Goal: Task Accomplishment & Management: Manage account settings

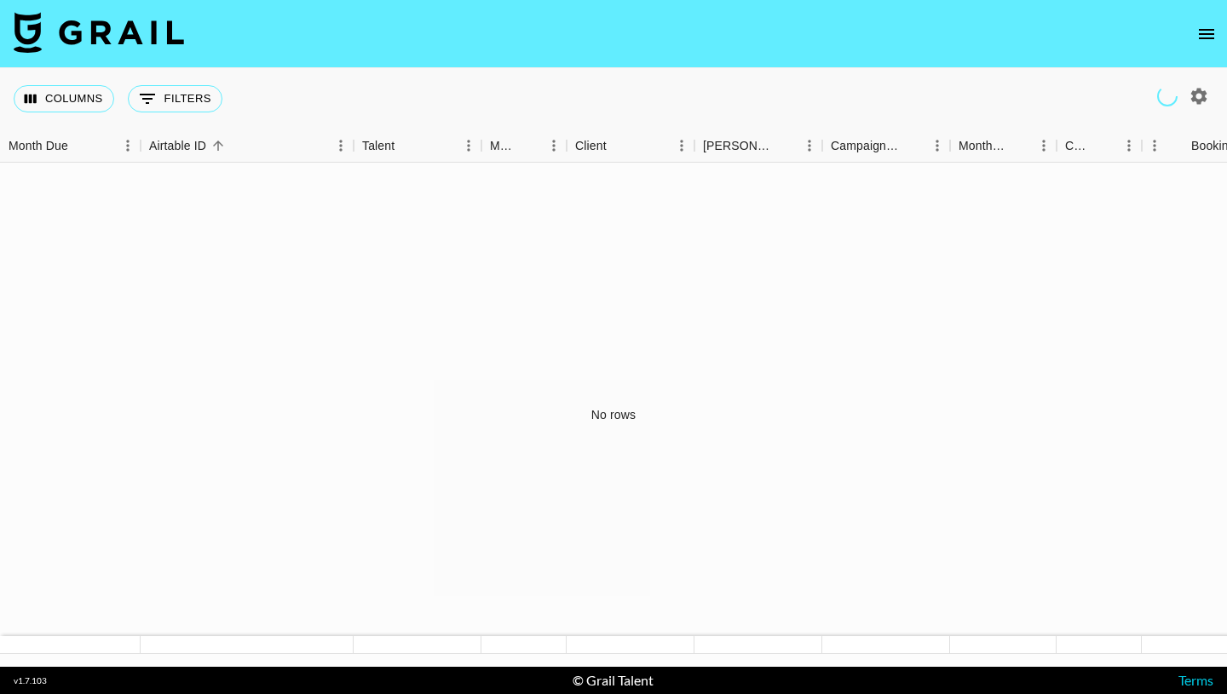
click at [1207, 29] on icon "open drawer" at bounding box center [1206, 34] width 15 height 10
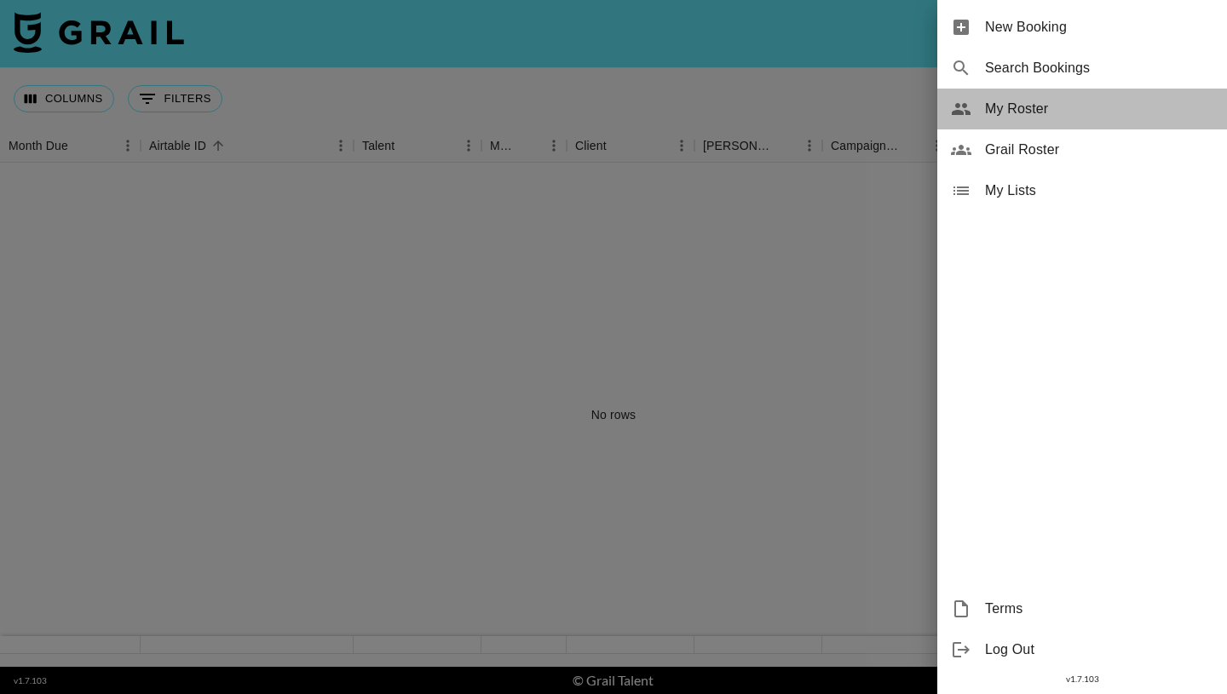
click at [1041, 107] on span "My Roster" at bounding box center [1099, 109] width 228 height 20
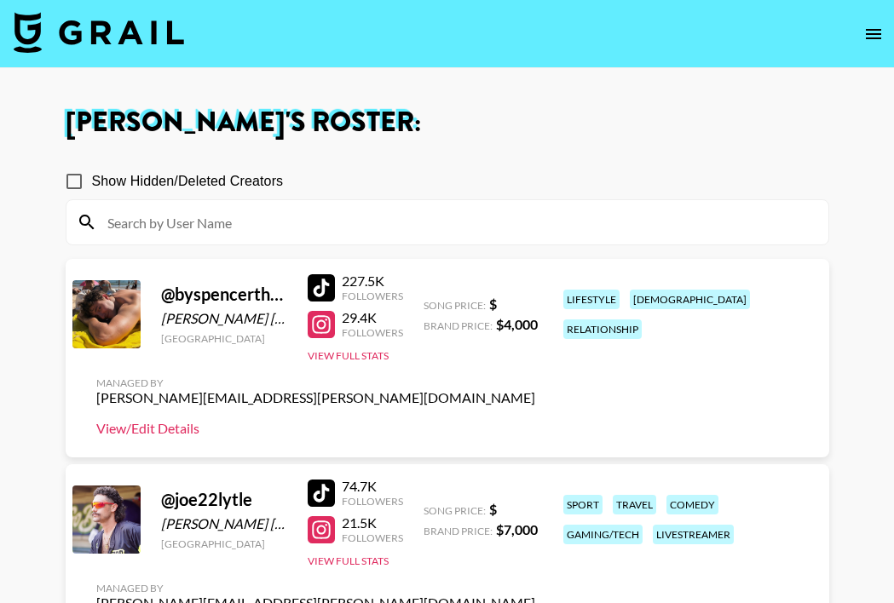
click at [149, 425] on link "View/Edit Details" at bounding box center [315, 428] width 439 height 17
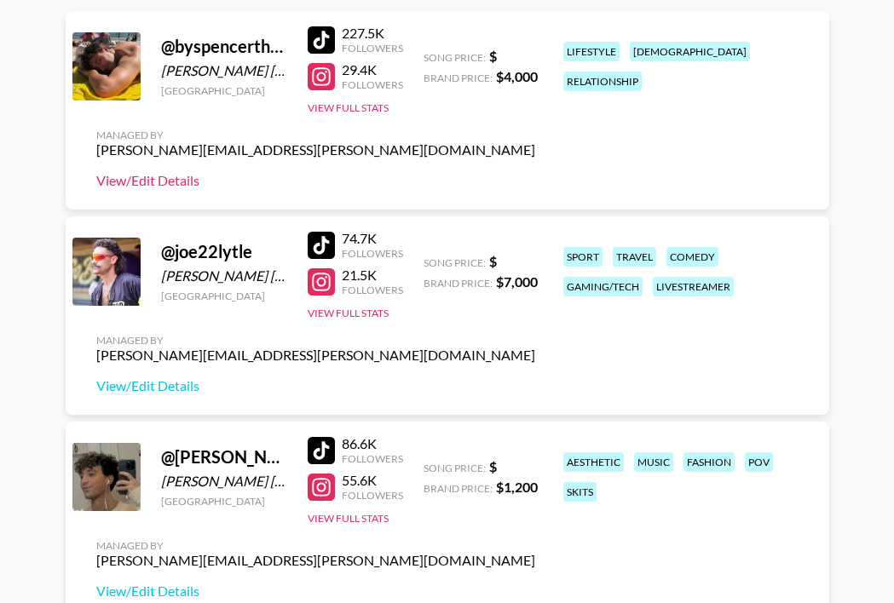
scroll to position [254, 0]
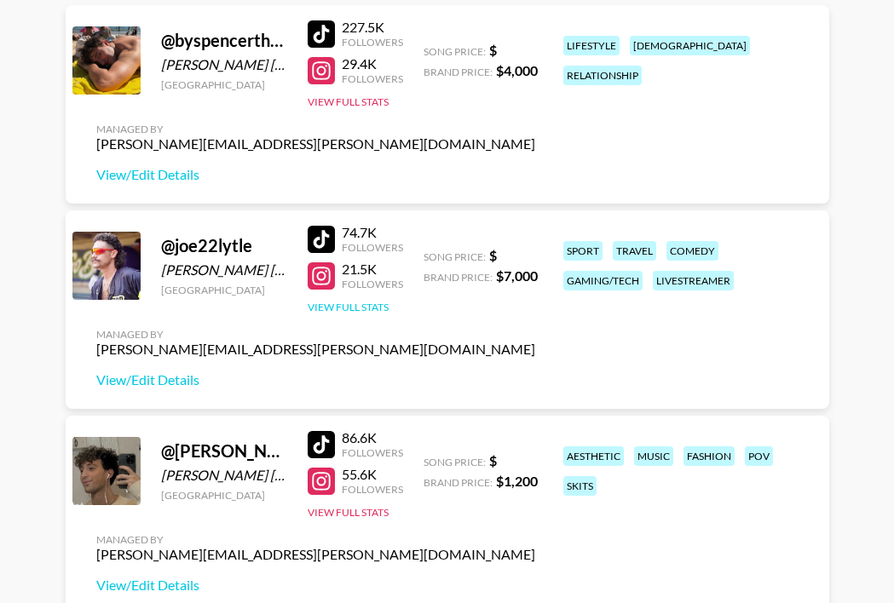
click at [359, 305] on button "View Full Stats" at bounding box center [348, 307] width 81 height 13
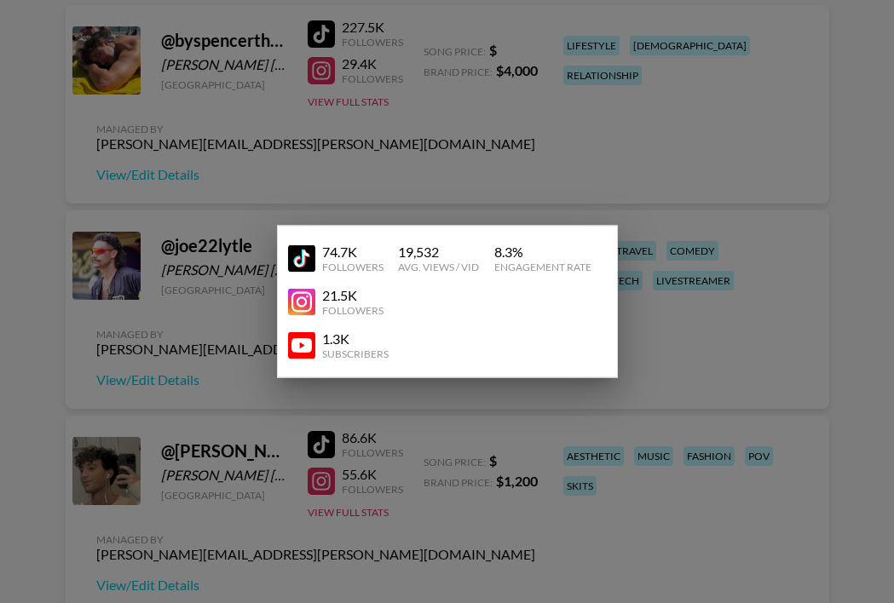
click at [209, 236] on div at bounding box center [447, 301] width 894 height 603
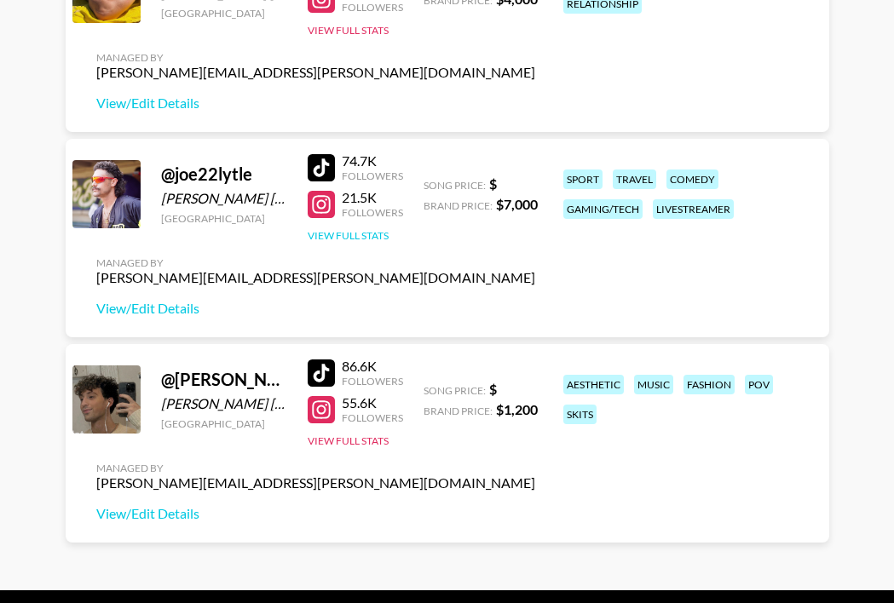
scroll to position [364, 0]
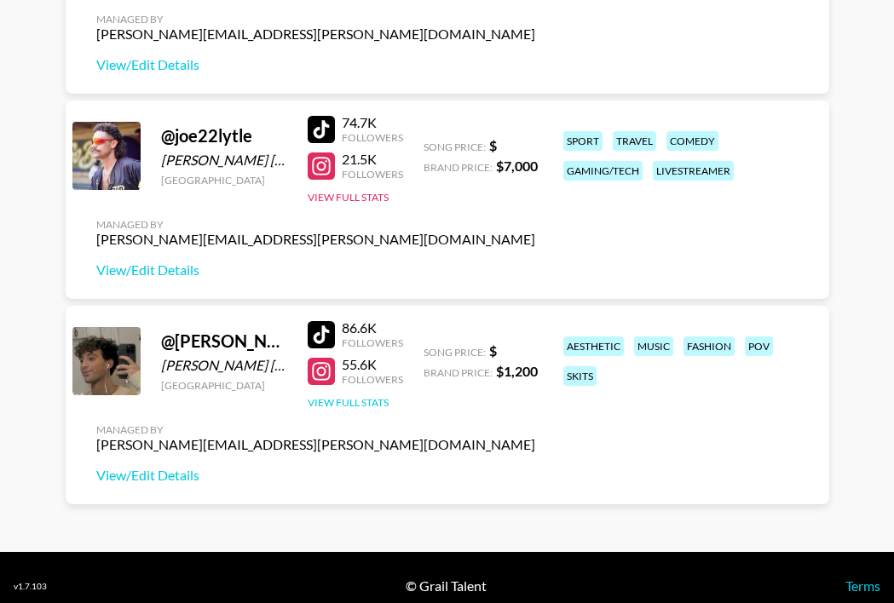
click at [371, 404] on button "View Full Stats" at bounding box center [348, 402] width 81 height 13
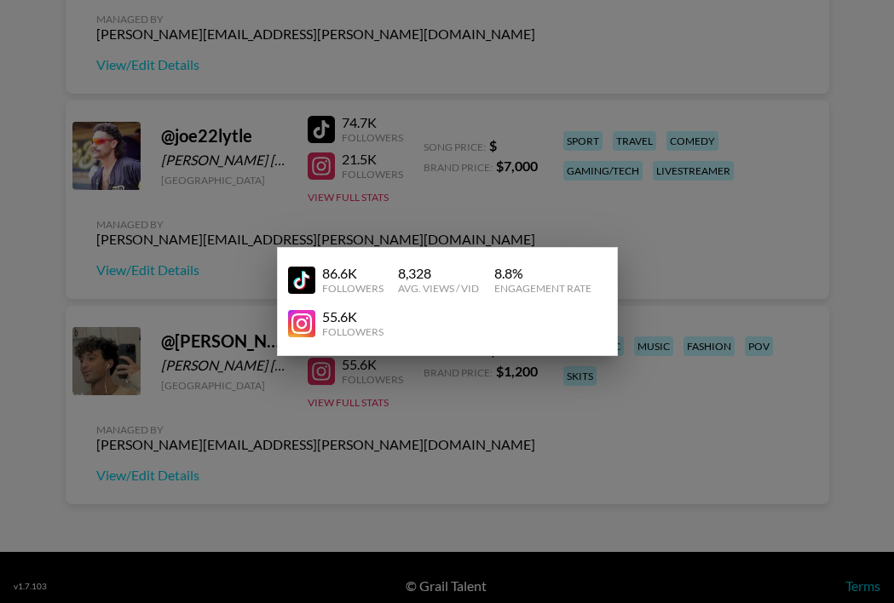
click at [289, 496] on div at bounding box center [447, 301] width 894 height 603
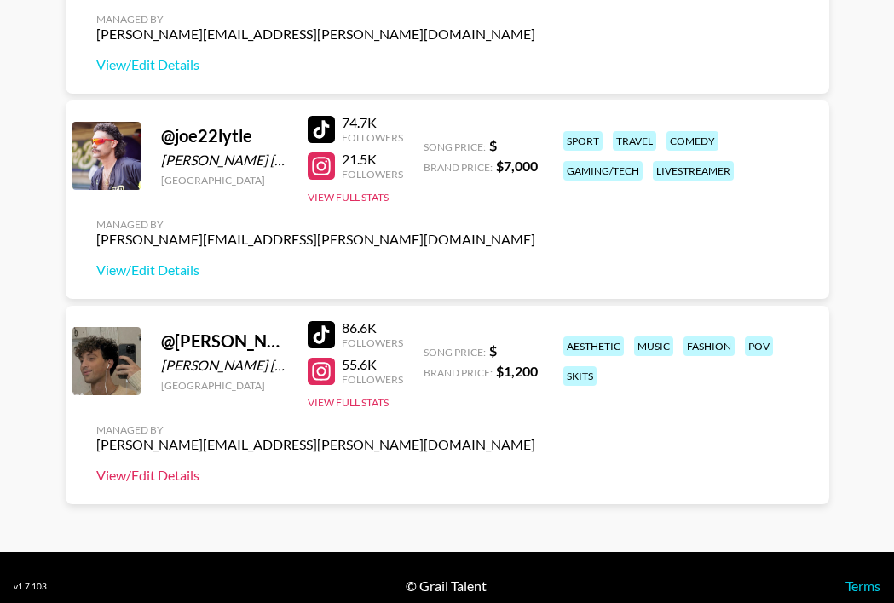
click at [155, 473] on link "View/Edit Details" at bounding box center [315, 475] width 439 height 17
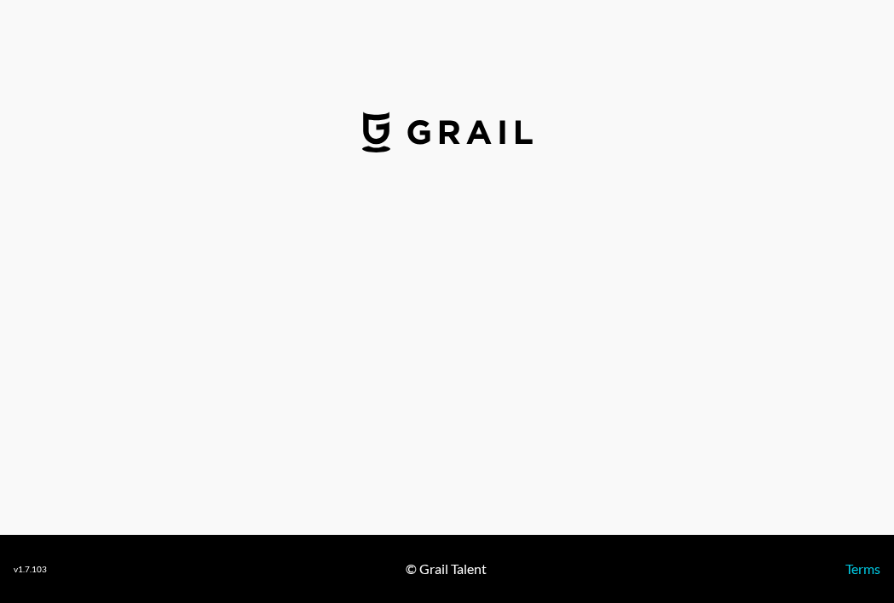
select select "USD"
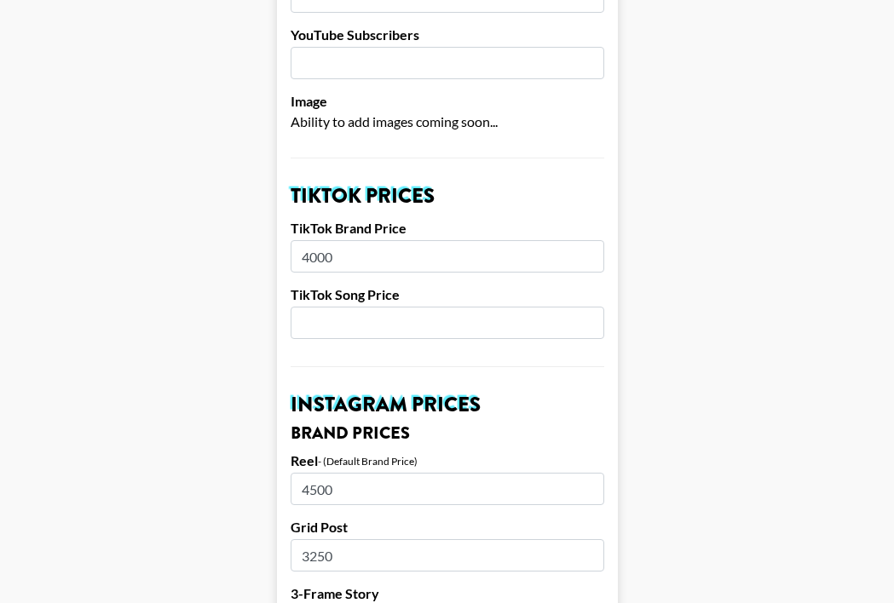
scroll to position [470, 0]
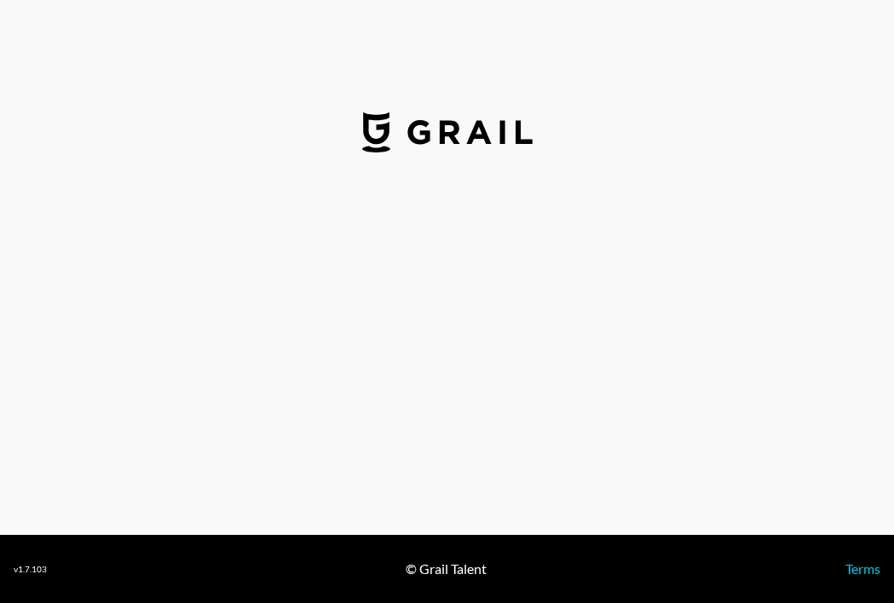
select select "USD"
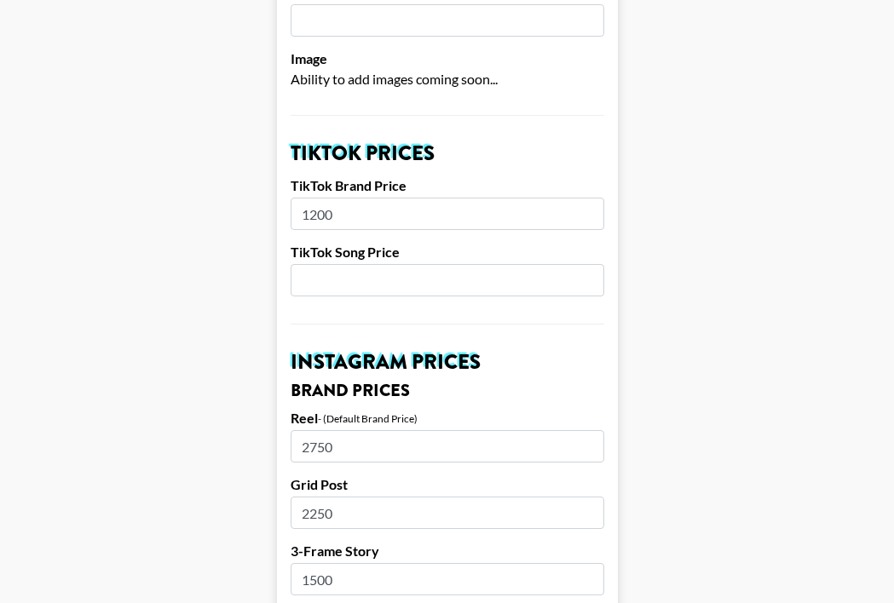
scroll to position [512, 0]
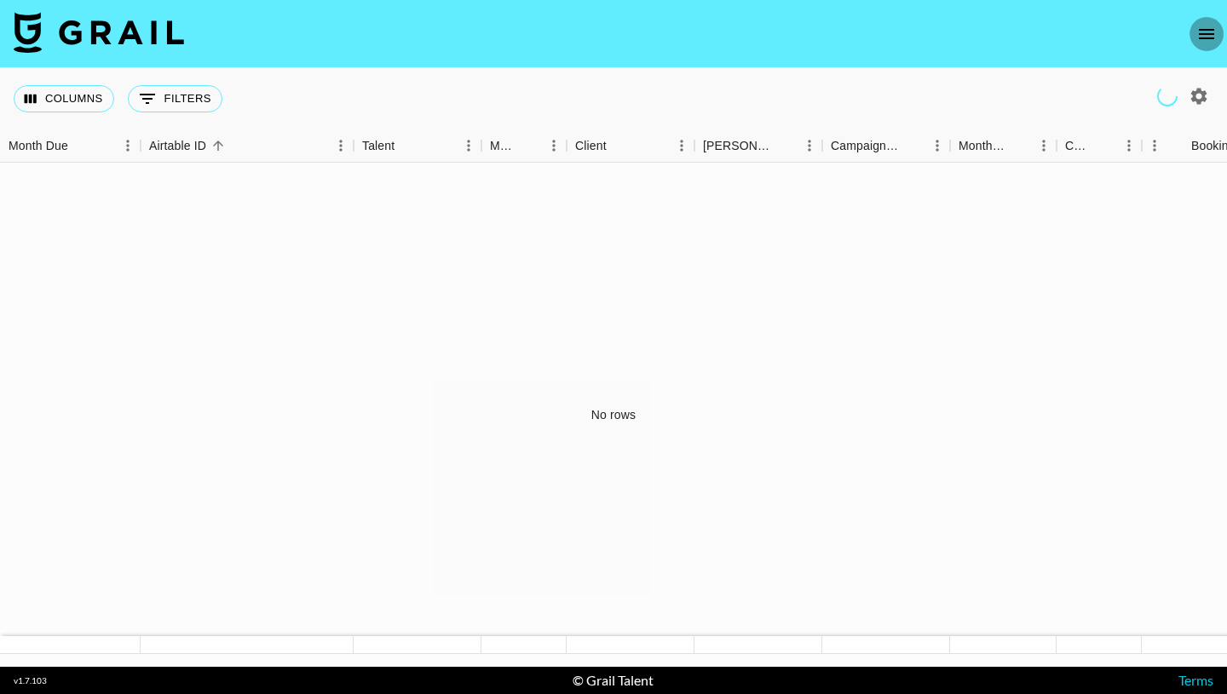
click at [1205, 32] on icon "open drawer" at bounding box center [1206, 34] width 15 height 10
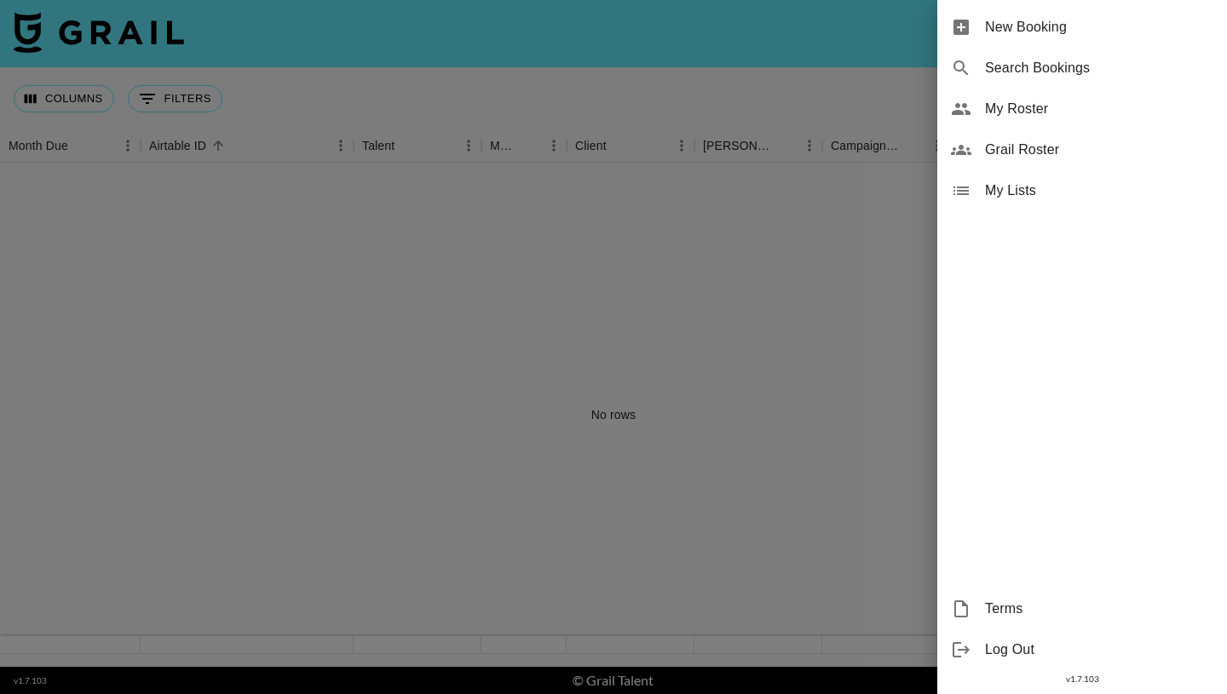
click at [1056, 108] on span "My Roster" at bounding box center [1099, 109] width 228 height 20
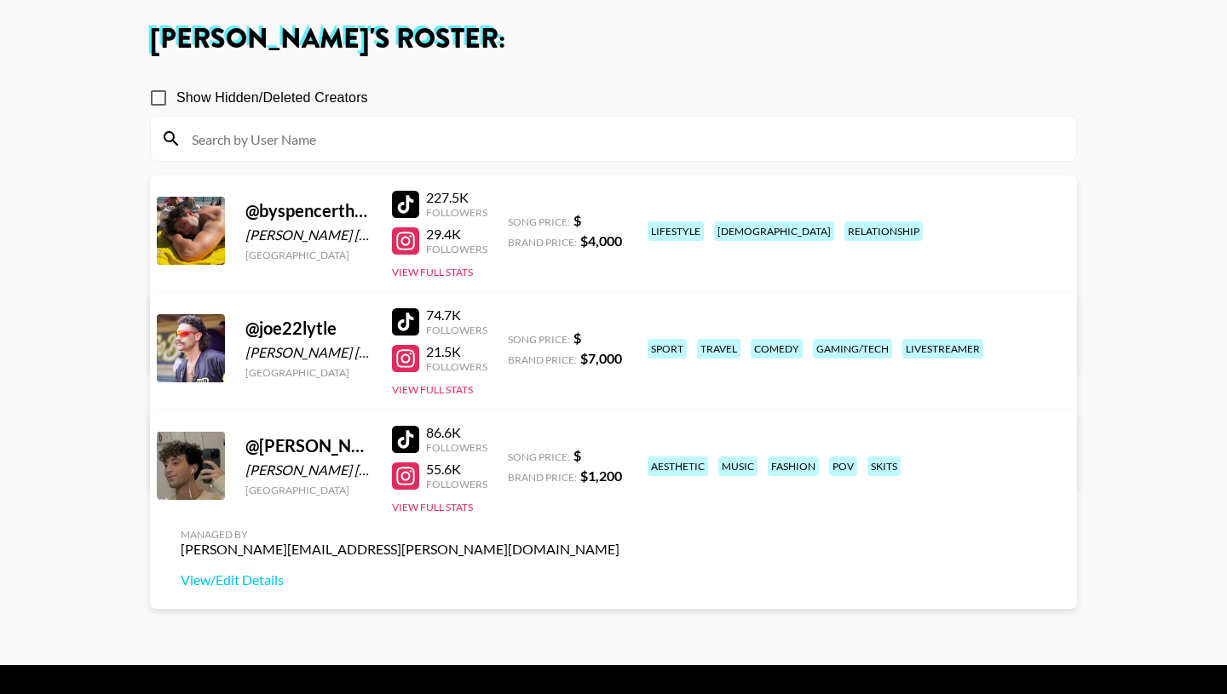
scroll to position [81, 0]
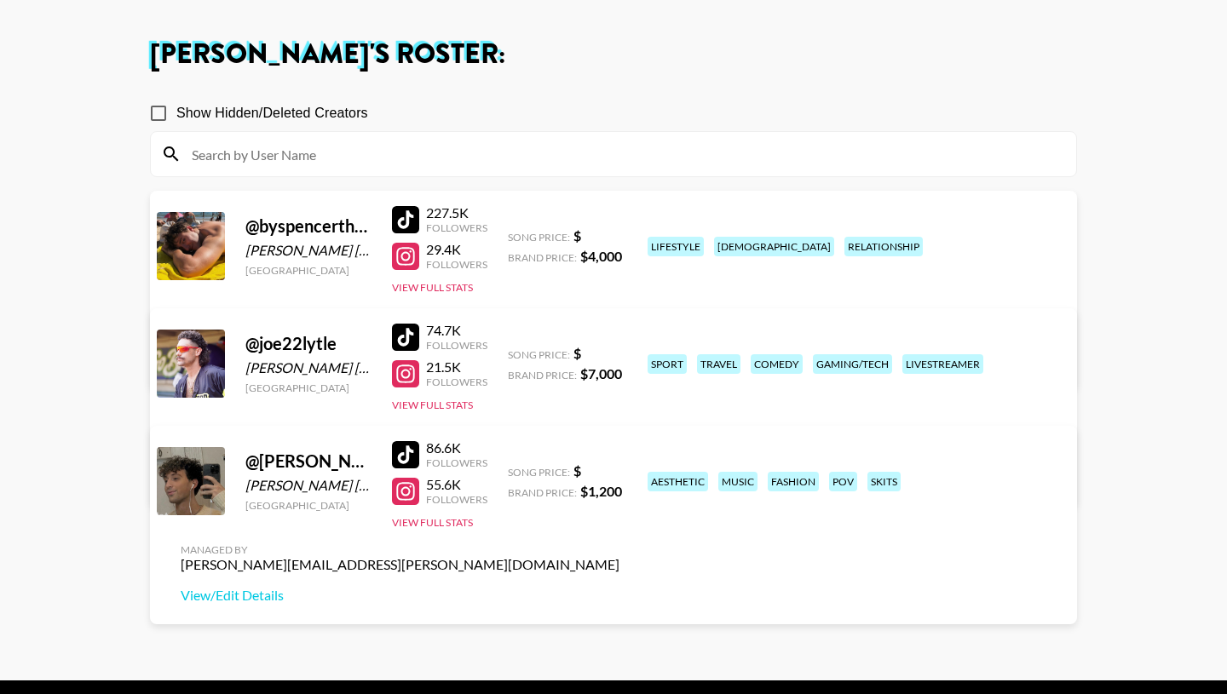
scroll to position [66, 0]
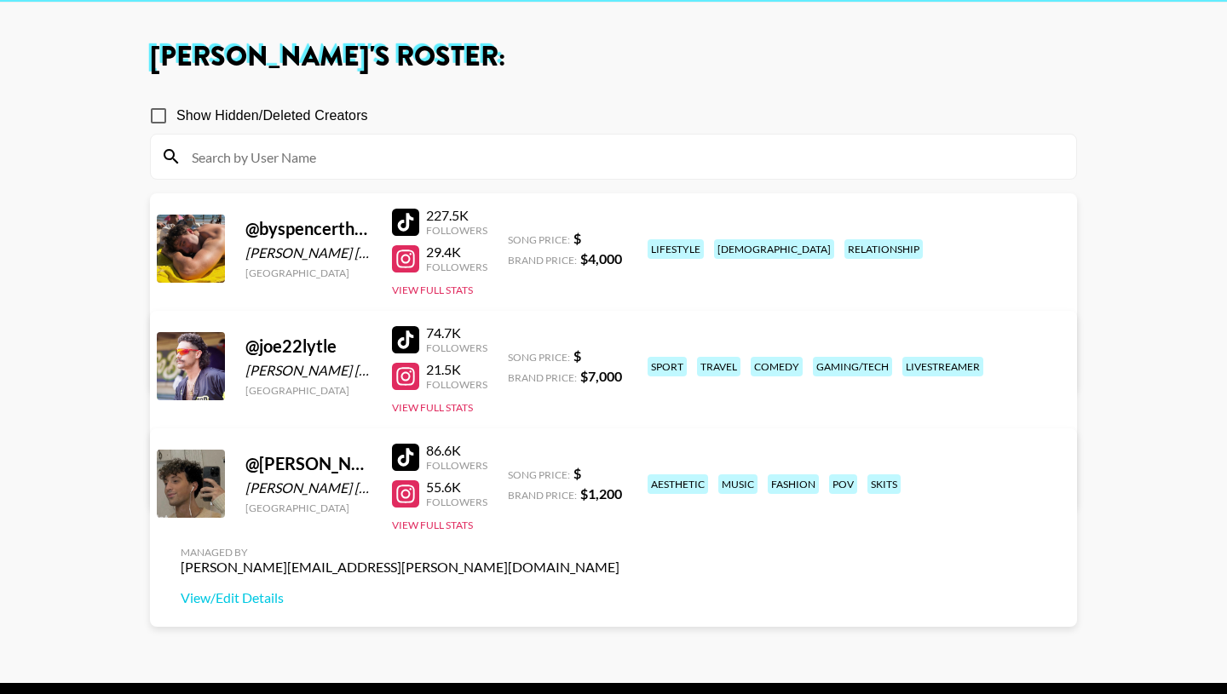
click at [619, 354] on link "View/Edit Details" at bounding box center [400, 362] width 439 height 17
click at [619, 590] on link "View/Edit Details" at bounding box center [400, 598] width 439 height 17
click at [58, 377] on main "Jake Gladwin 's Roster: Show Hidden/Deleted Creators @ byspencerthomas Spencer …" at bounding box center [613, 343] width 1227 height 681
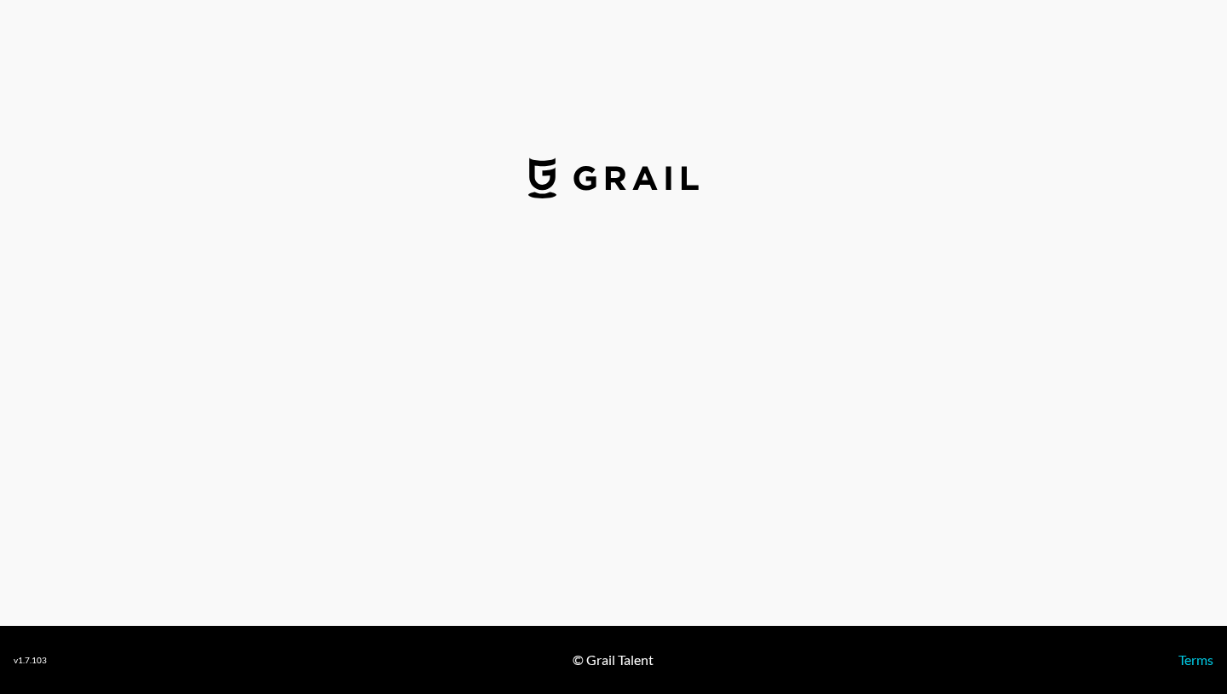
select select "USD"
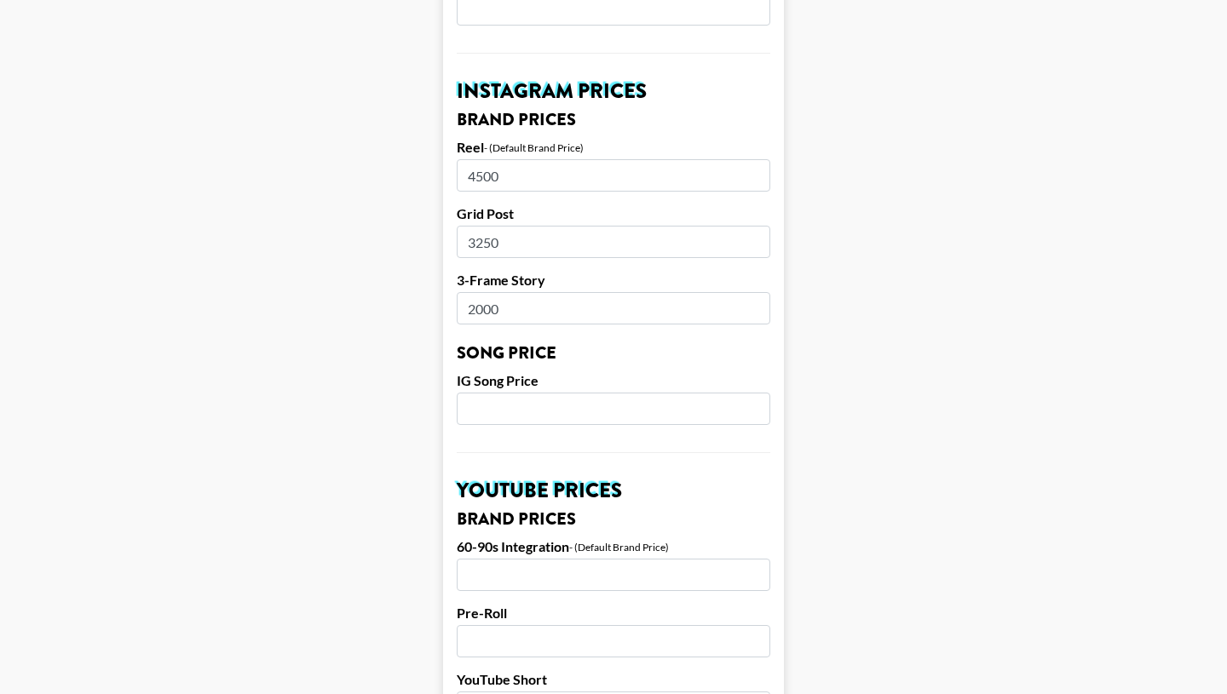
scroll to position [789, 0]
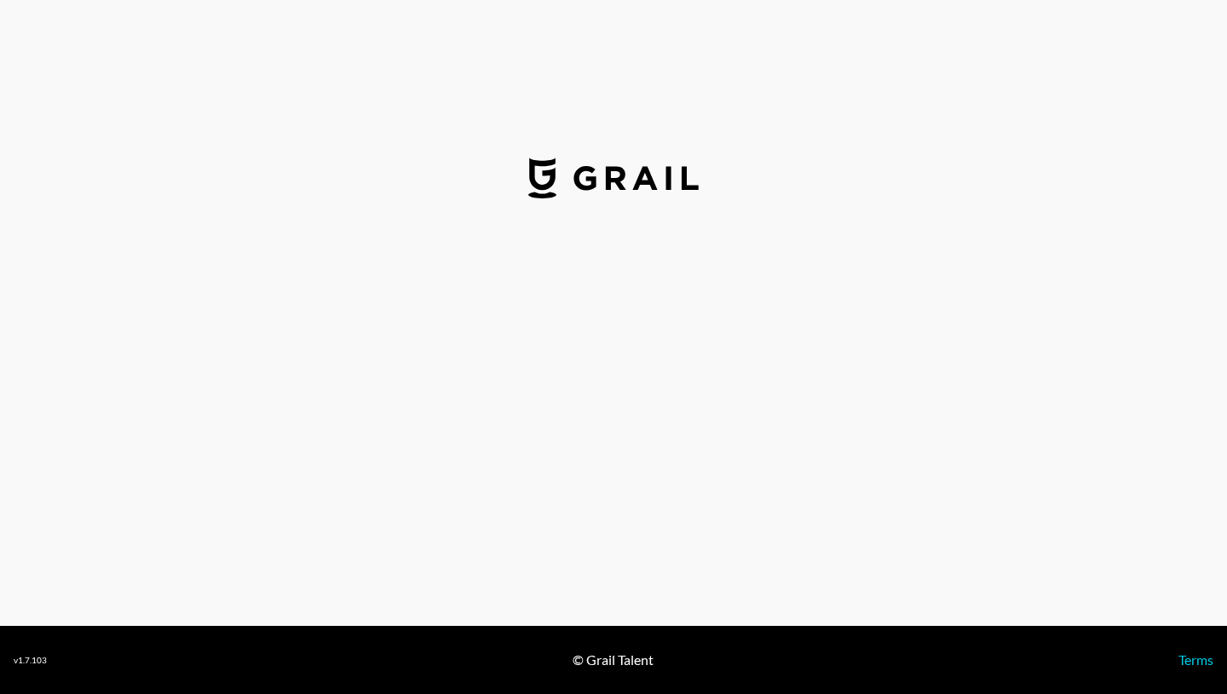
select select "USD"
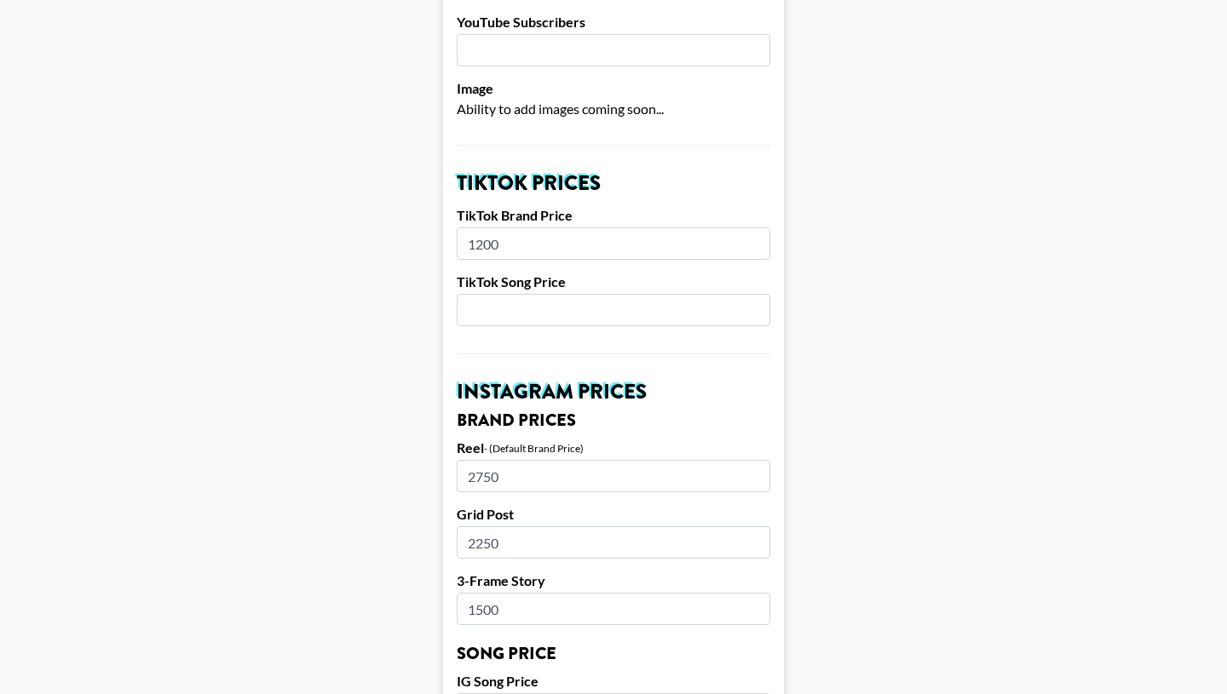
scroll to position [482, 0]
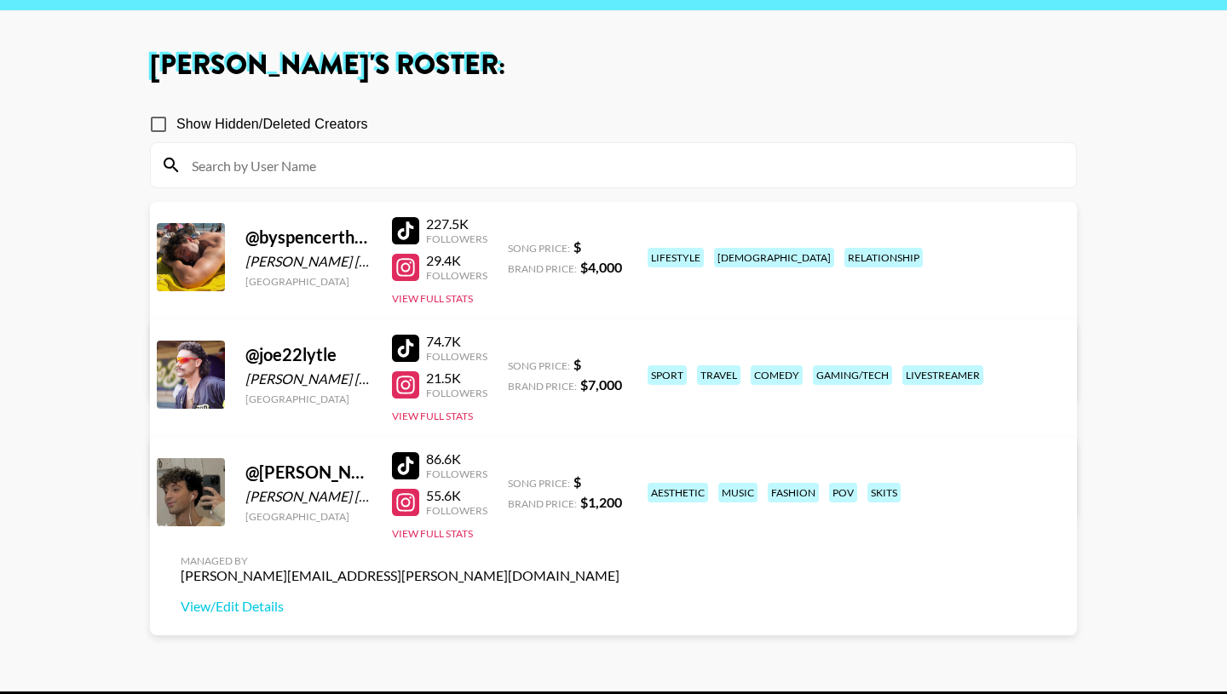
scroll to position [52, 0]
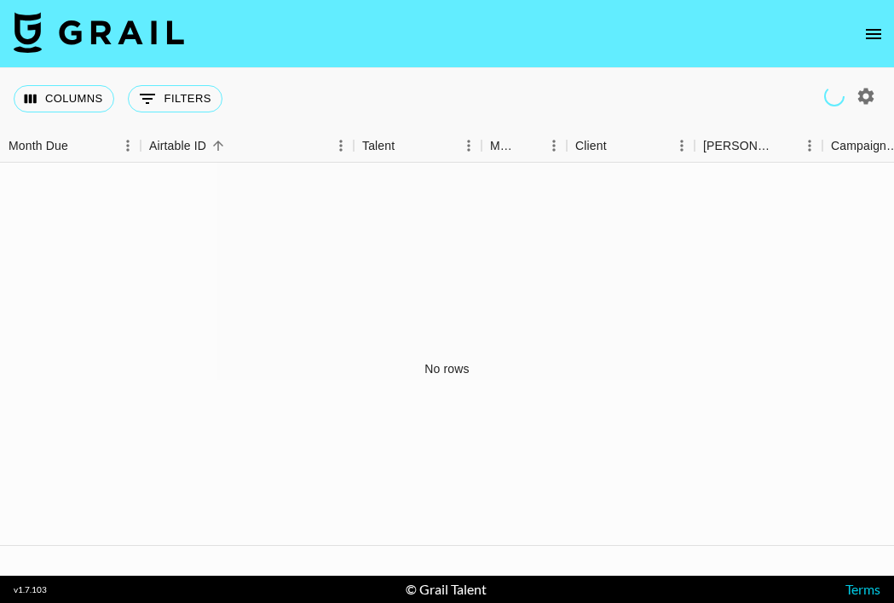
click at [872, 37] on icon "open drawer" at bounding box center [873, 34] width 20 height 20
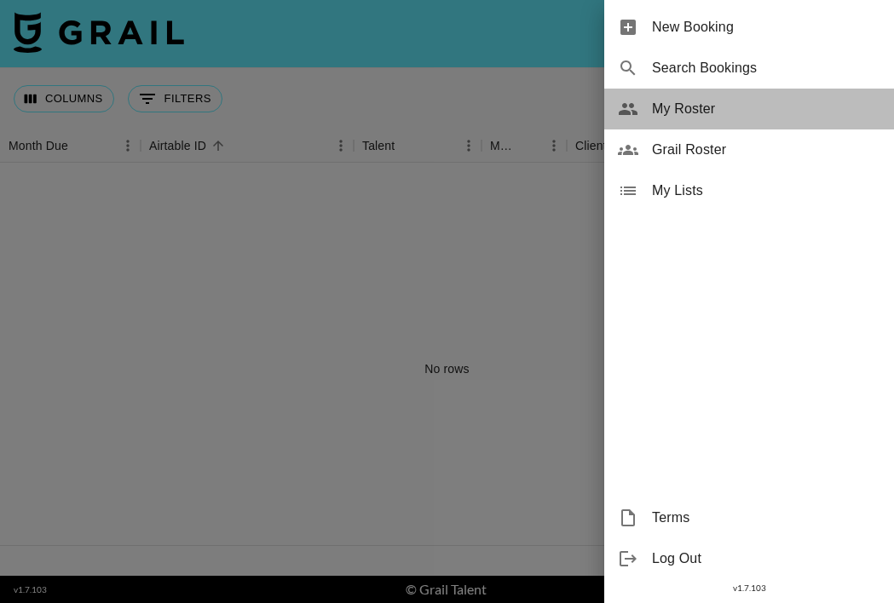
click at [702, 110] on span "My Roster" at bounding box center [766, 109] width 228 height 20
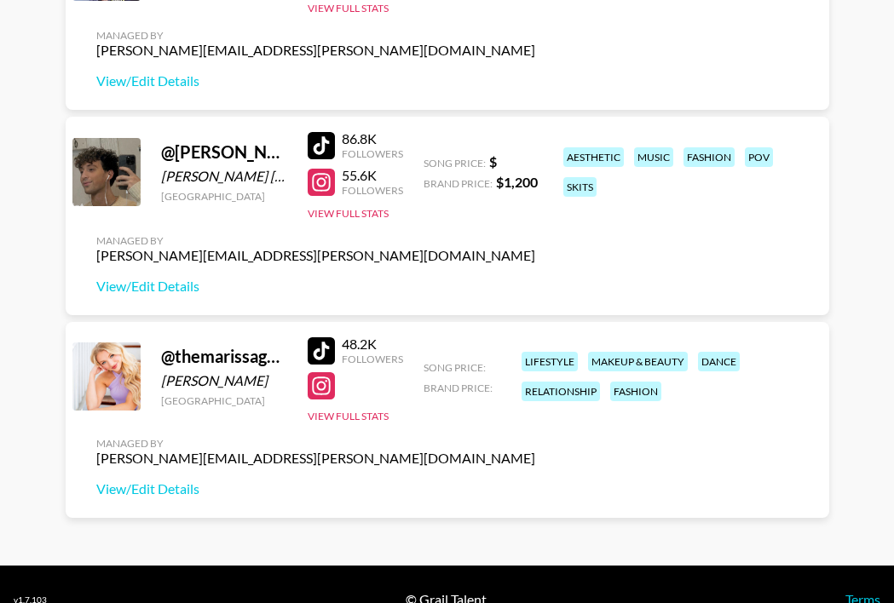
scroll to position [584, 0]
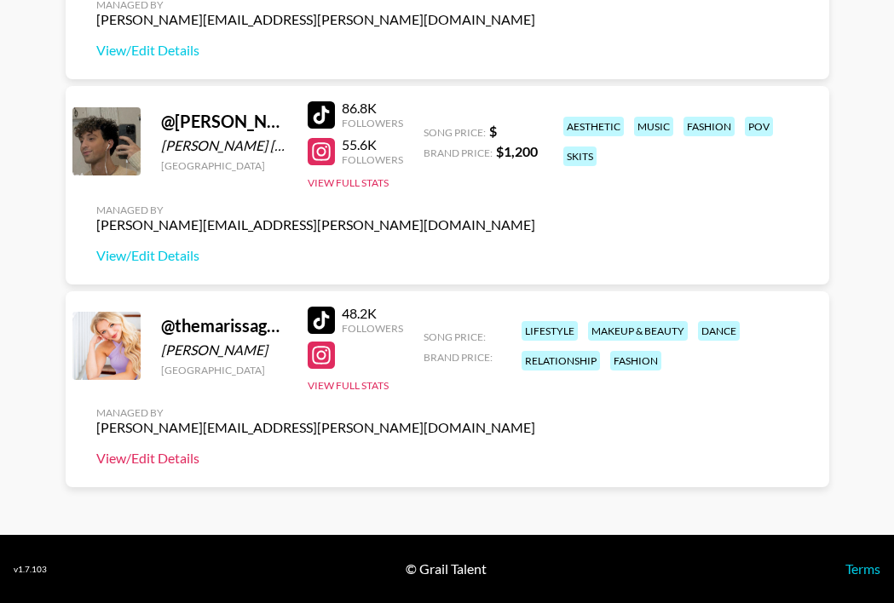
click at [132, 457] on link "View/Edit Details" at bounding box center [315, 458] width 439 height 17
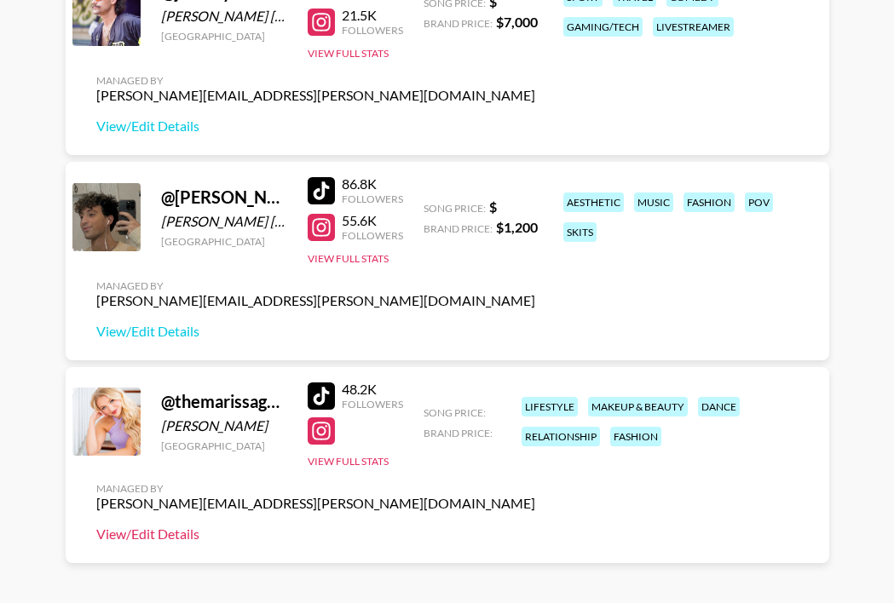
scroll to position [509, 0]
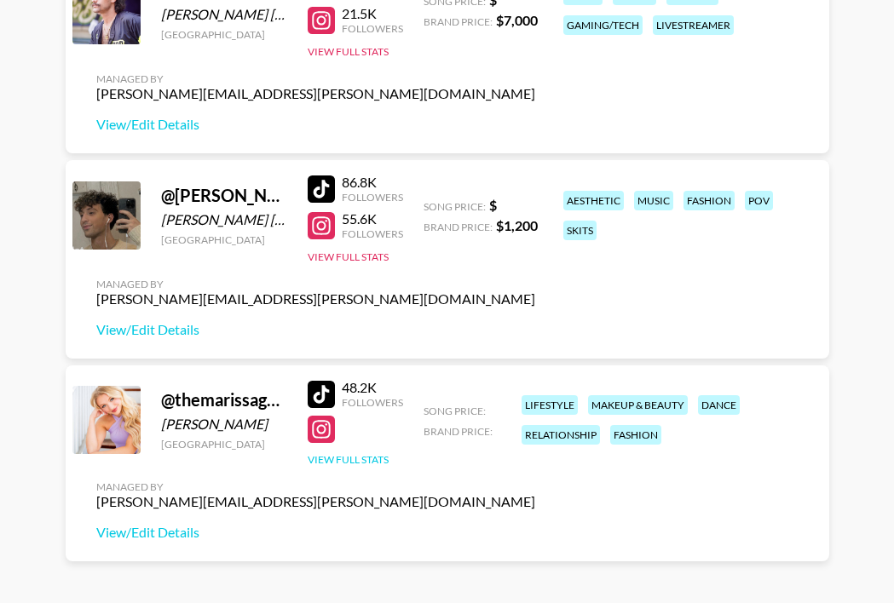
click at [360, 460] on button "View Full Stats" at bounding box center [348, 459] width 81 height 13
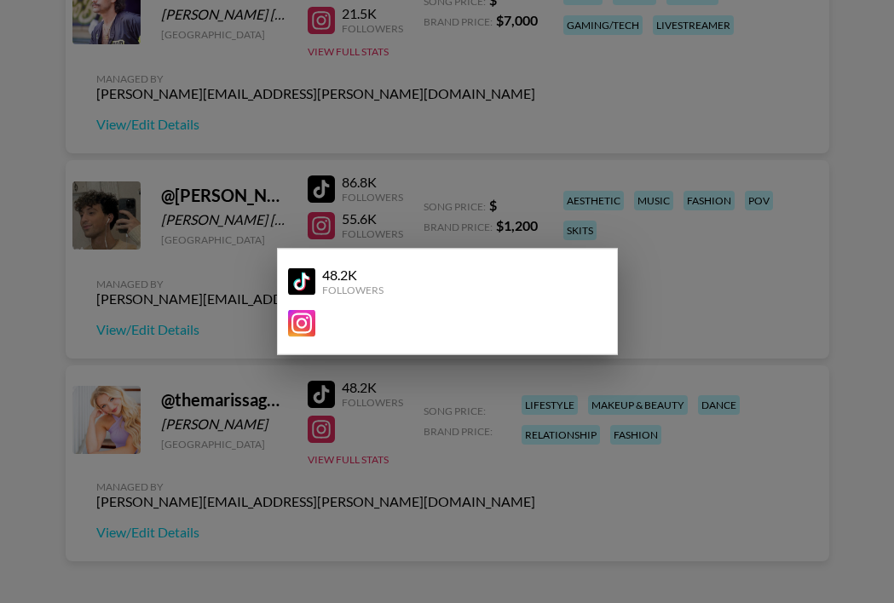
click at [518, 503] on div at bounding box center [447, 301] width 894 height 603
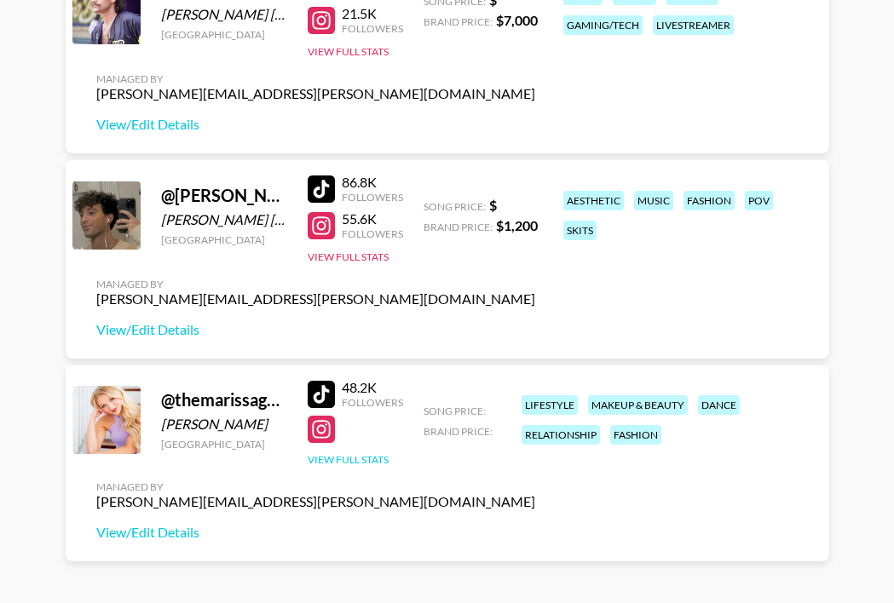
click at [369, 459] on button "View Full Stats" at bounding box center [348, 459] width 81 height 13
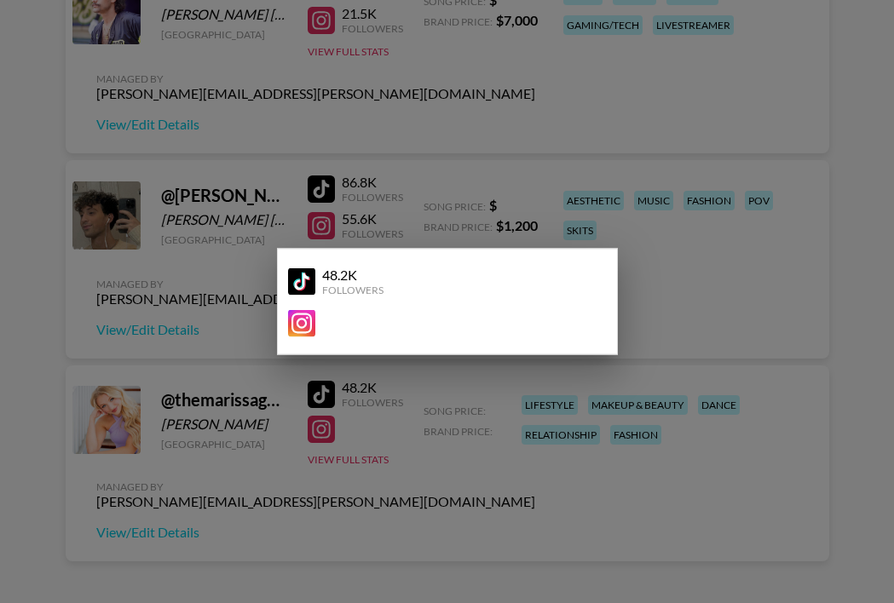
click at [820, 459] on div at bounding box center [447, 301] width 894 height 603
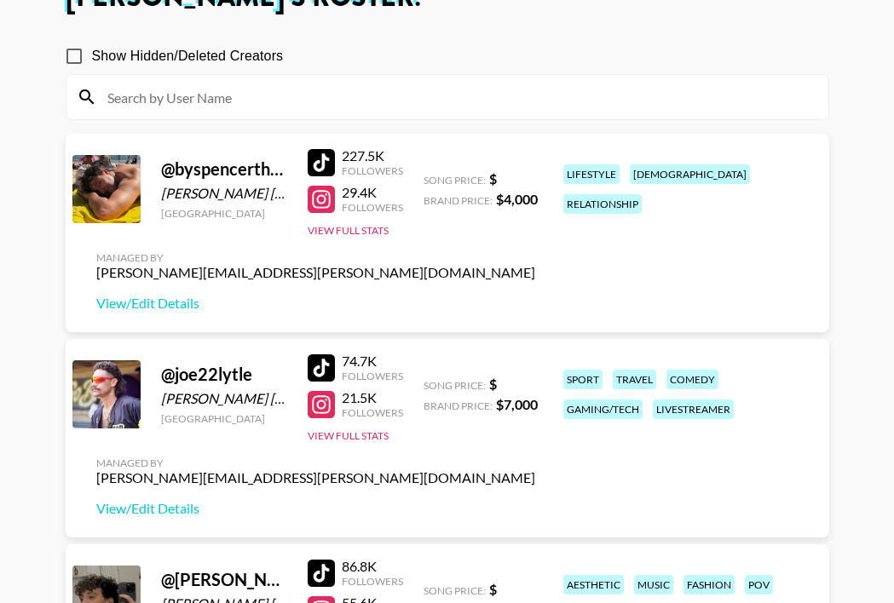
scroll to position [0, 0]
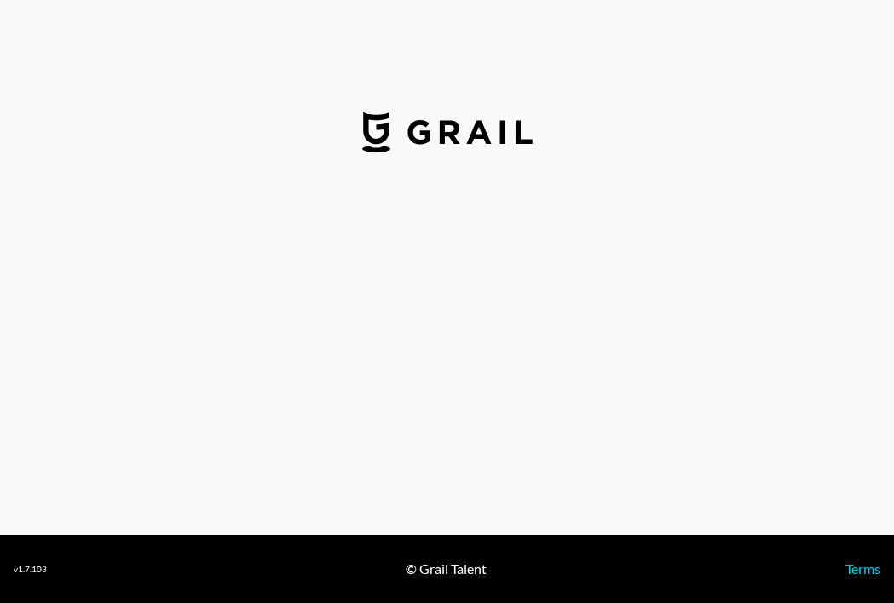
select select "USD"
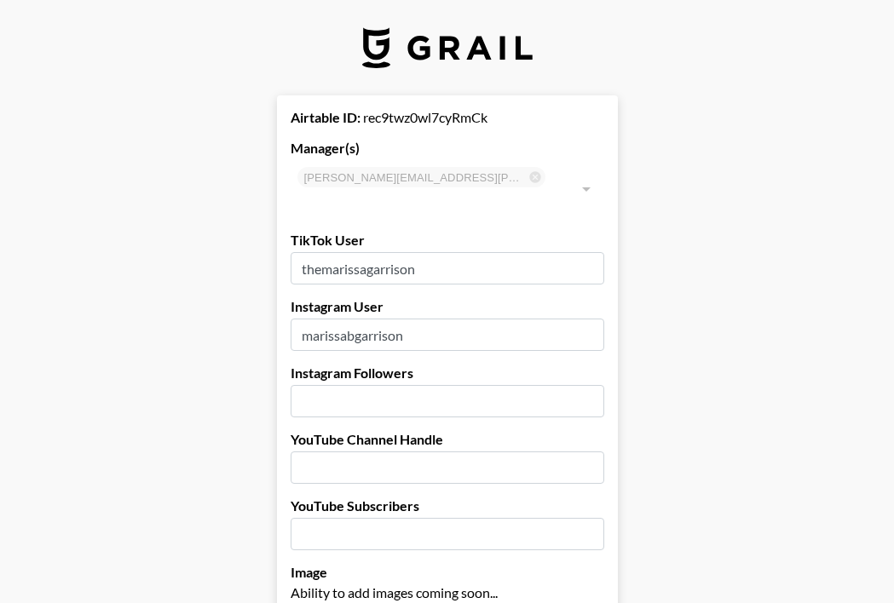
type input "[GEOGRAPHIC_DATA]"
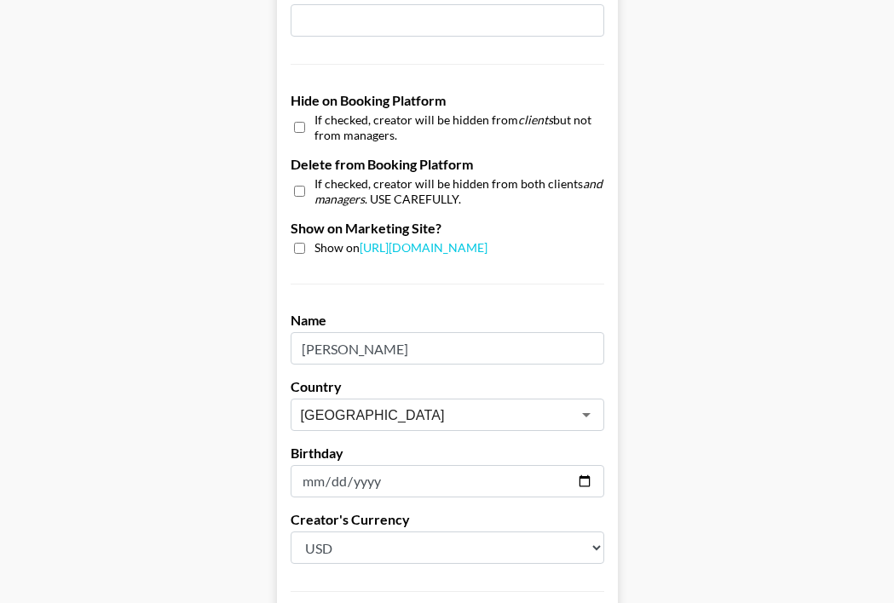
scroll to position [1595, 0]
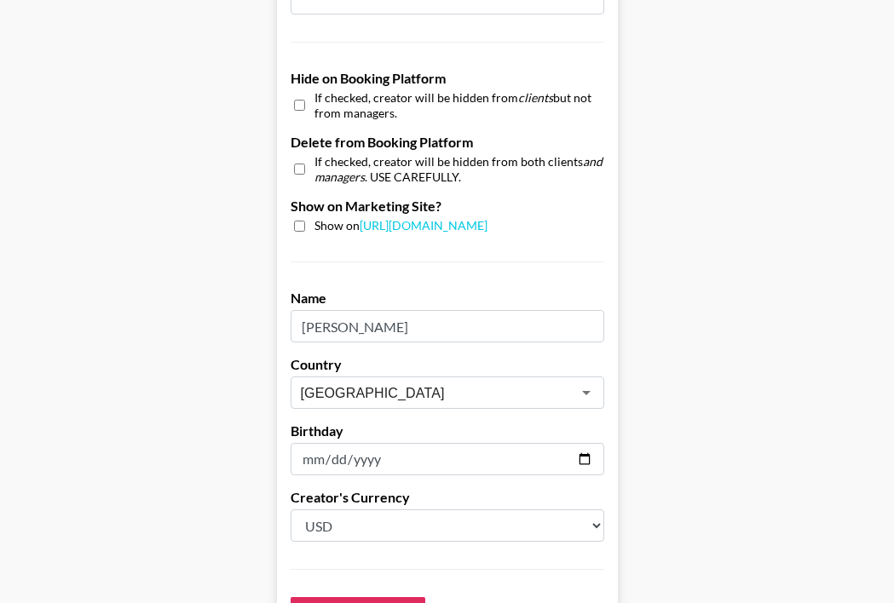
click at [297, 221] on input "checkbox" at bounding box center [299, 226] width 11 height 11
checkbox input "true"
click at [349, 597] on input "Save Creator" at bounding box center [358, 614] width 135 height 34
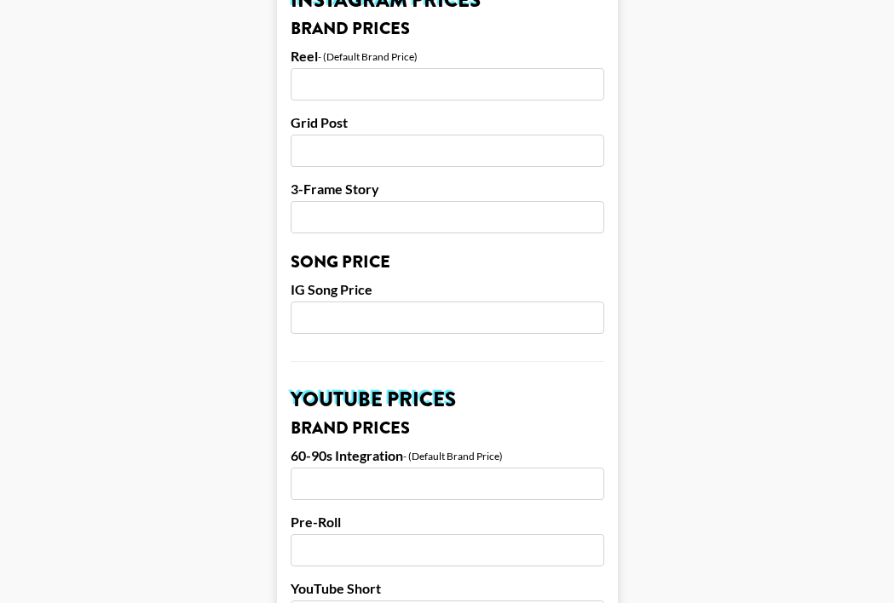
scroll to position [0, 0]
